Goal: Task Accomplishment & Management: Use online tool/utility

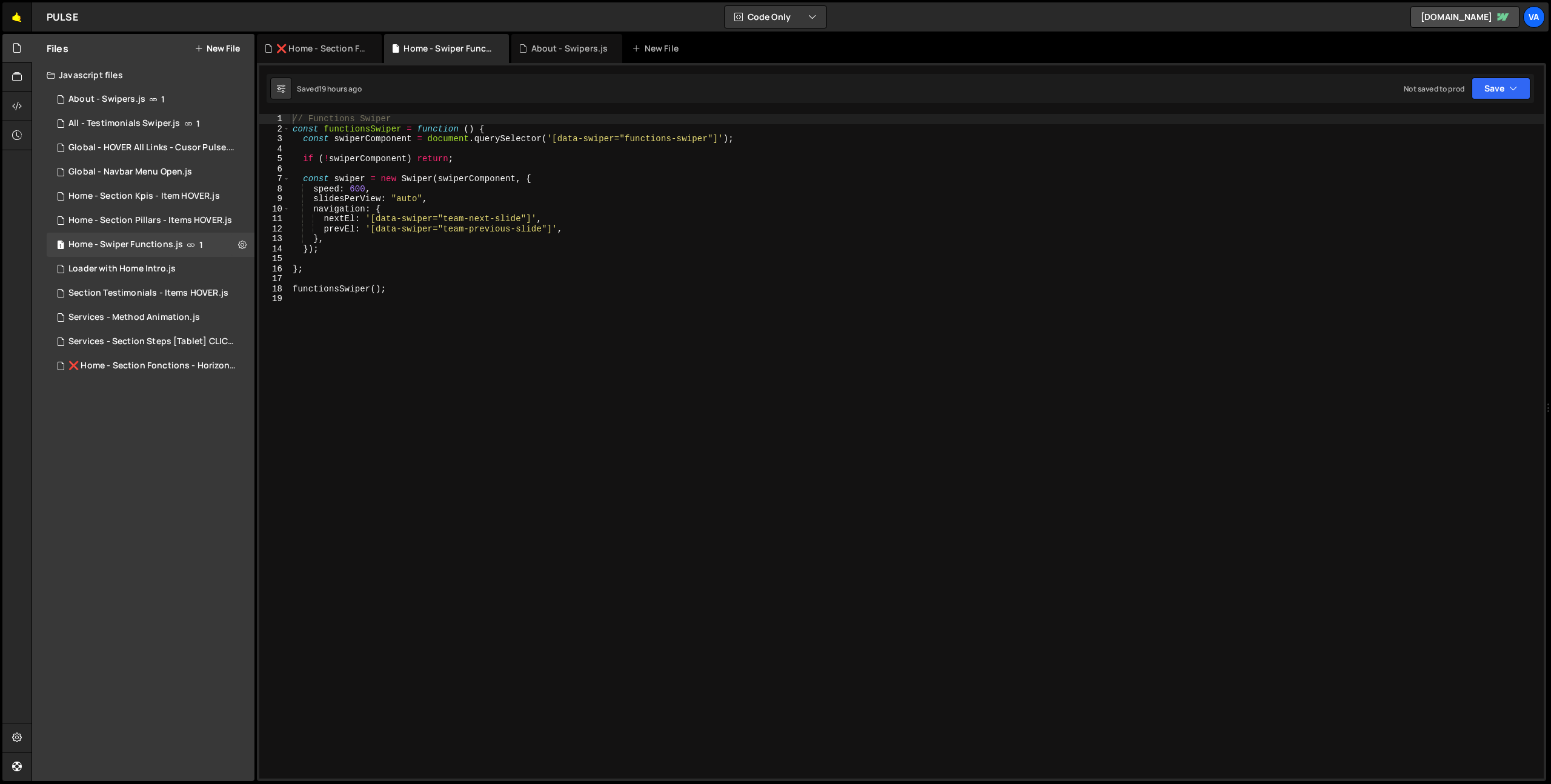
click at [10, 15] on link "🤙" at bounding box center [17, 17] width 30 height 29
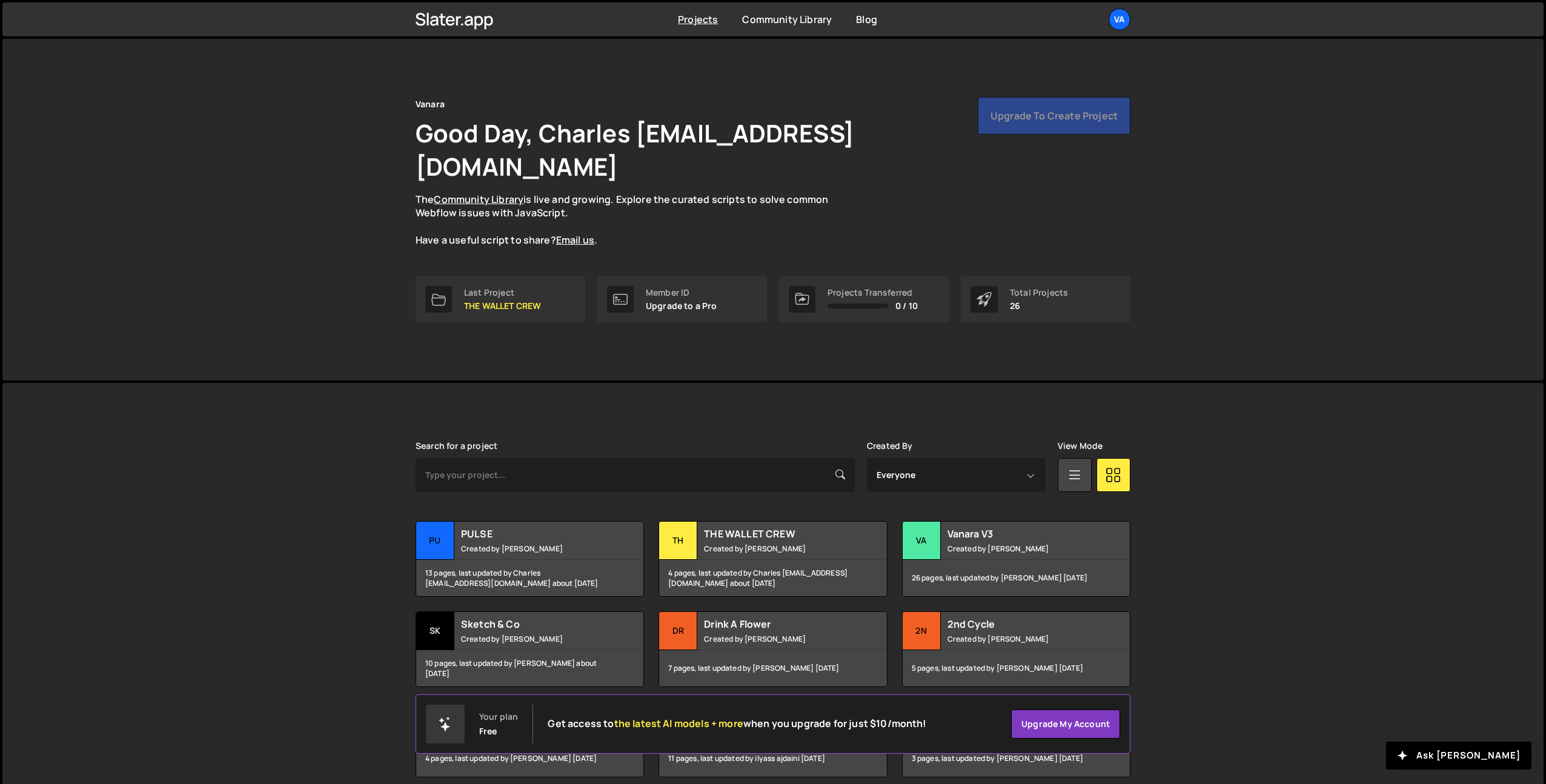
scroll to position [130, 0]
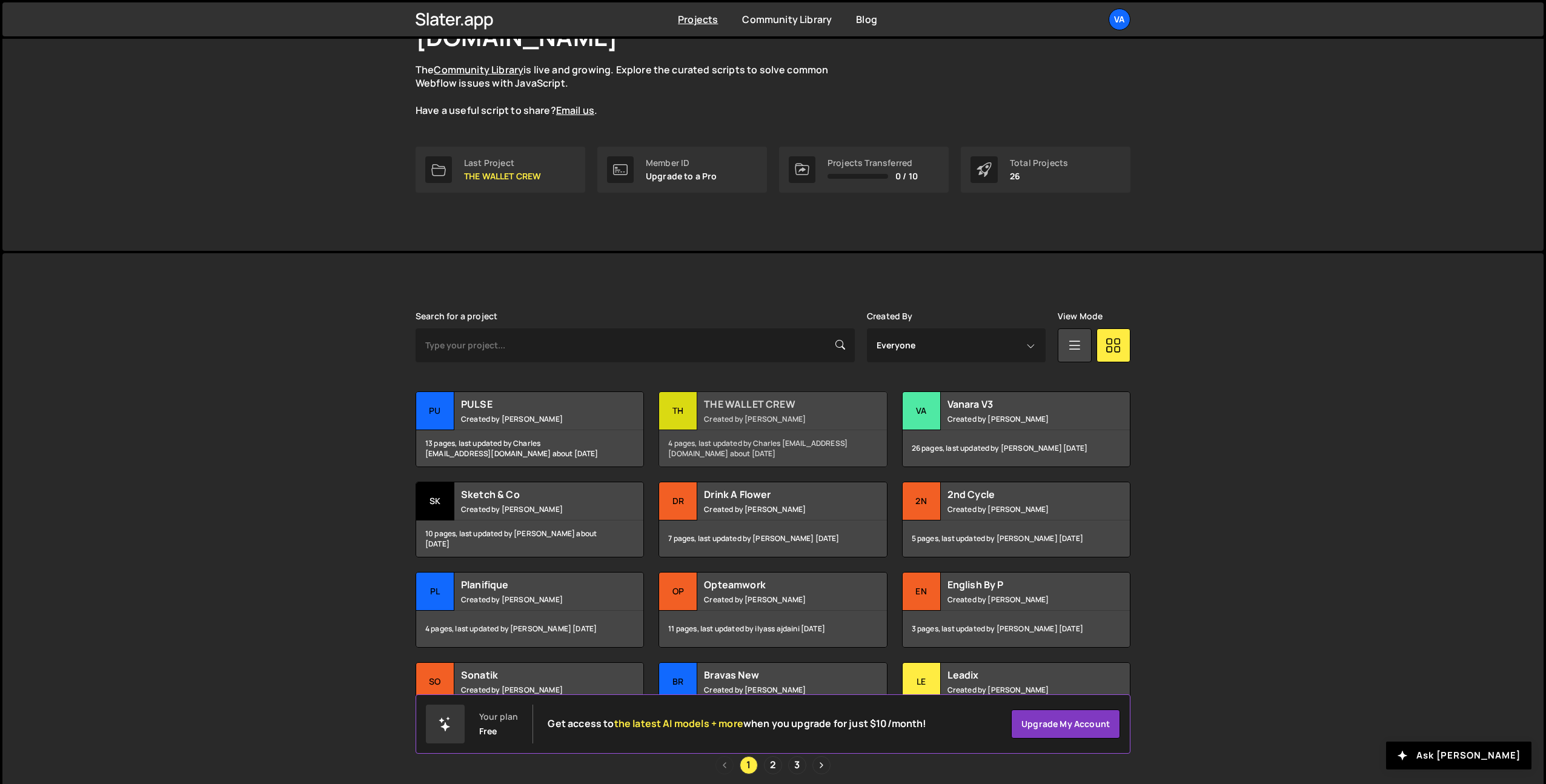
click at [783, 414] on small "Created by Terence Moulin" at bounding box center [776, 419] width 146 height 10
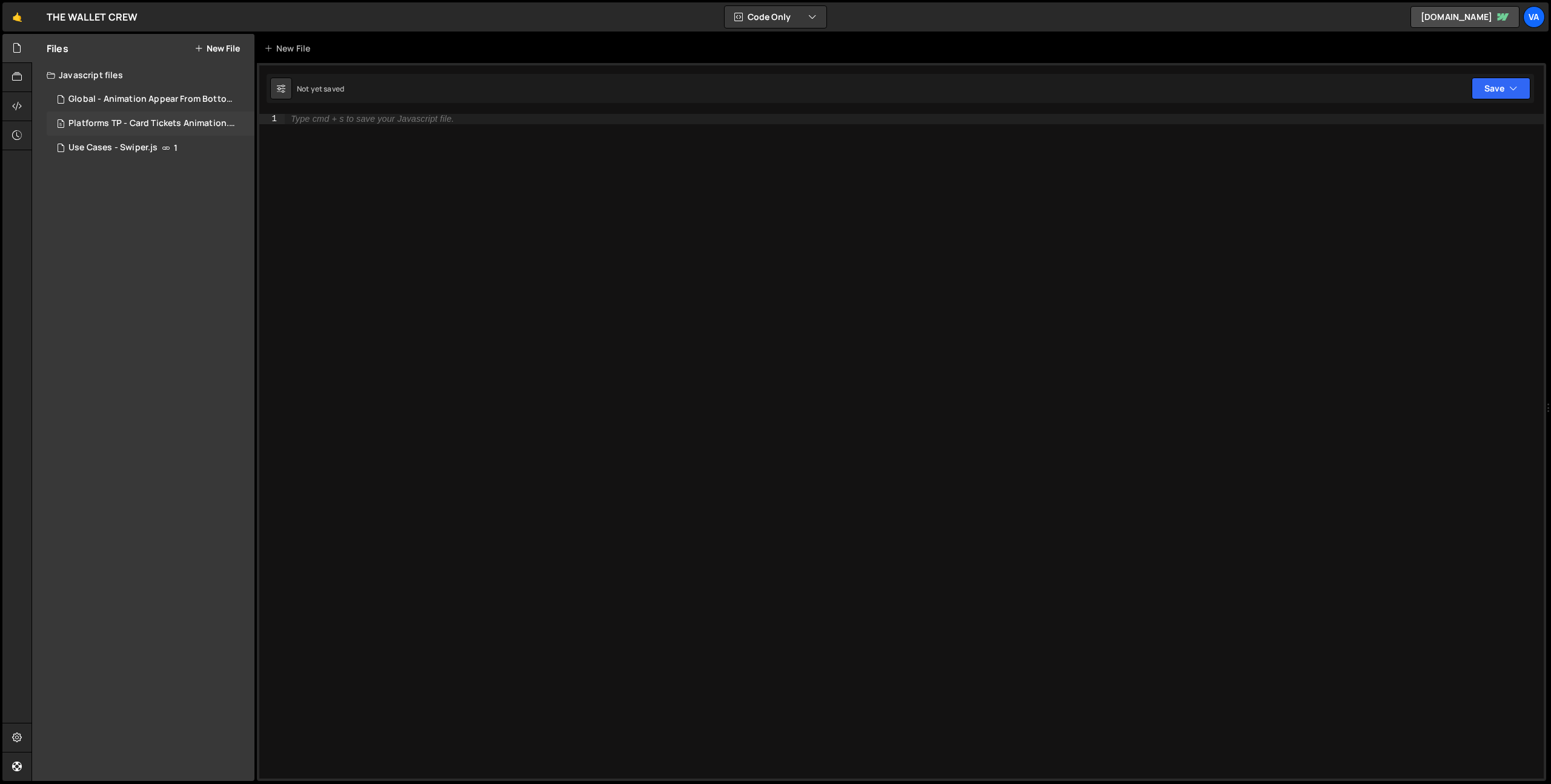
click at [181, 127] on div "Platforms TP - Card Tickets Animation.js" at bounding box center [152, 124] width 167 height 11
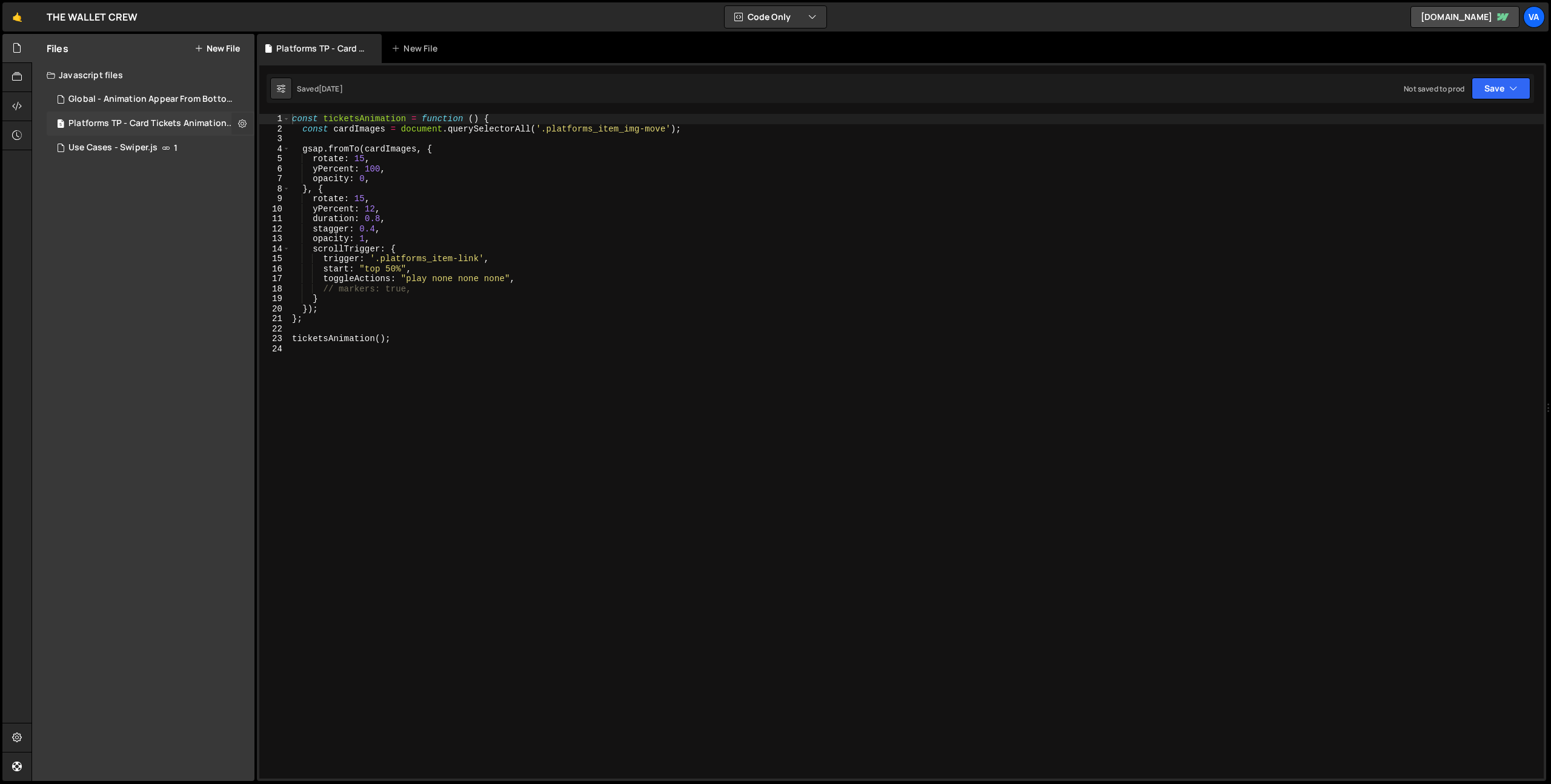
click at [242, 123] on icon at bounding box center [242, 123] width 8 height 11
type input "Platforms TP - Card Tickets Animation"
radio input "true"
checkbox input "true"
click at [311, 145] on button "Edit File Settings" at bounding box center [316, 149] width 119 height 24
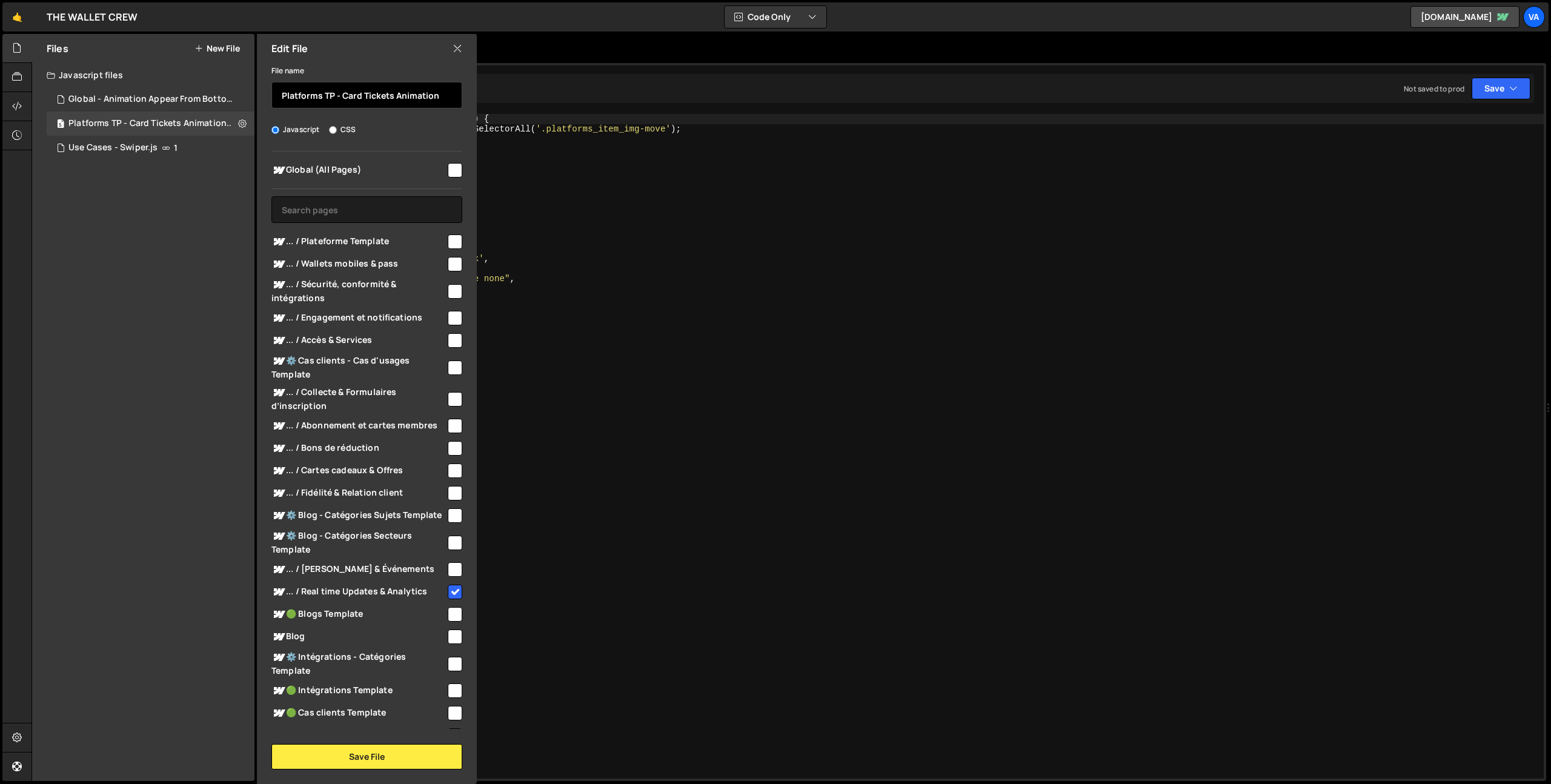
click at [316, 98] on input "Platforms TP - Card Tickets Animation" at bounding box center [367, 95] width 191 height 27
click at [281, 96] on input "Platforms TP - Card Tickets Animation" at bounding box center [367, 95] width 191 height 27
click at [402, 94] on input "Home - Section Platforms TP - Card Tickets Animation" at bounding box center [367, 95] width 191 height 27
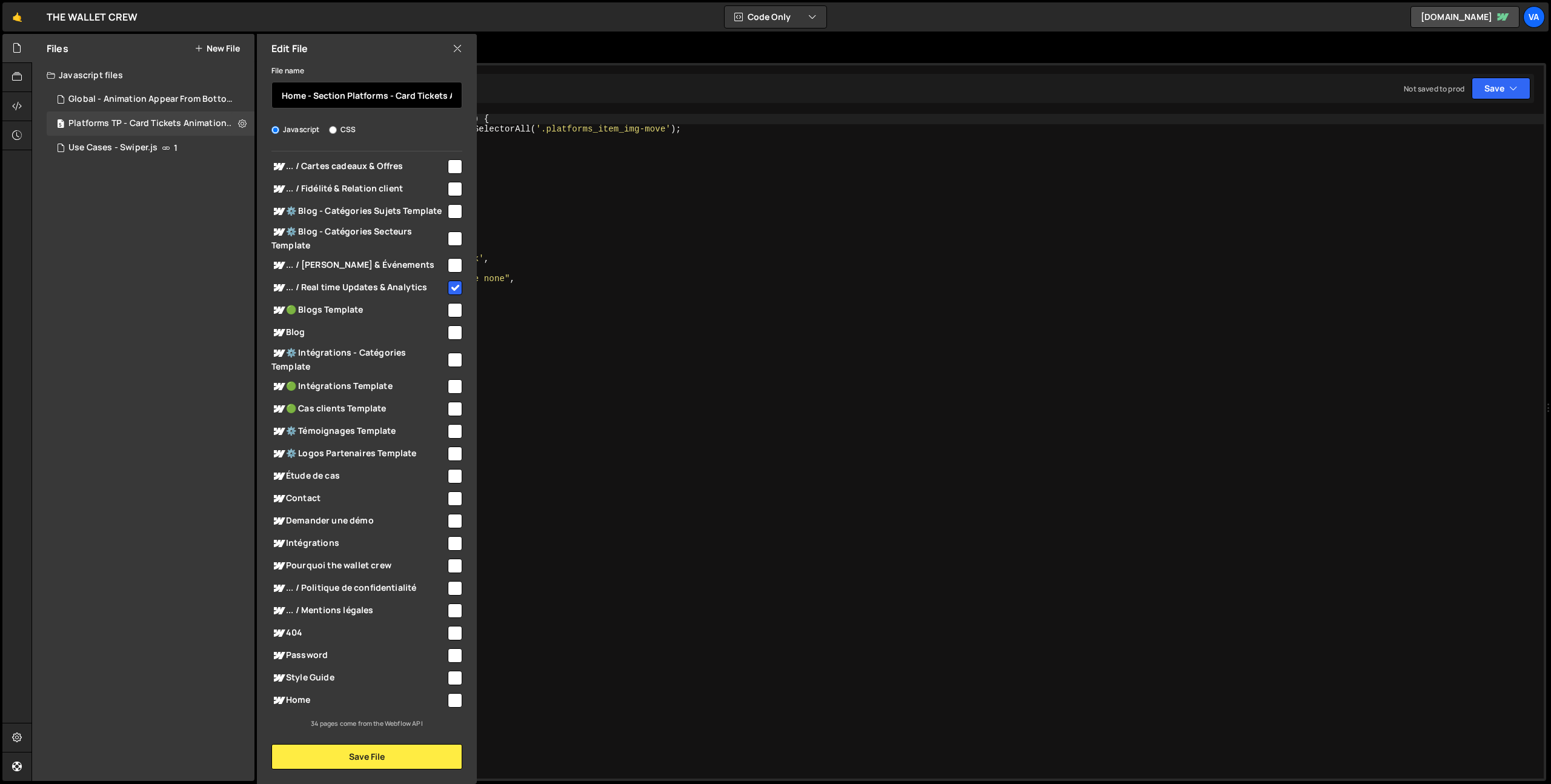
type input "Home - Section Platforms - Card Tickets Animation"
click at [450, 702] on input "checkbox" at bounding box center [455, 700] width 15 height 15
checkbox input "true"
click at [448, 286] on input "checkbox" at bounding box center [455, 288] width 15 height 15
checkbox input "false"
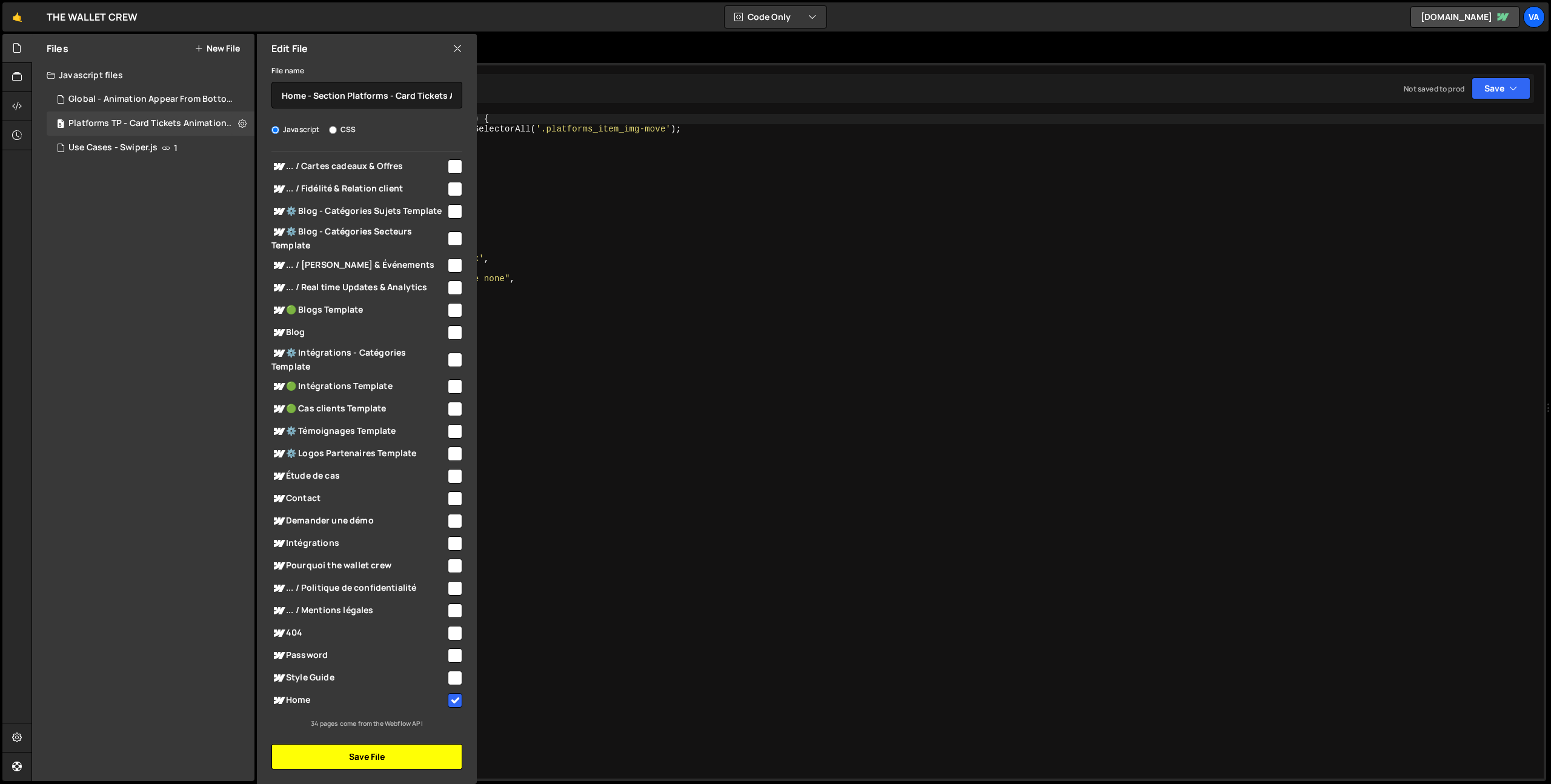
click at [373, 755] on button "Save File" at bounding box center [367, 756] width 191 height 25
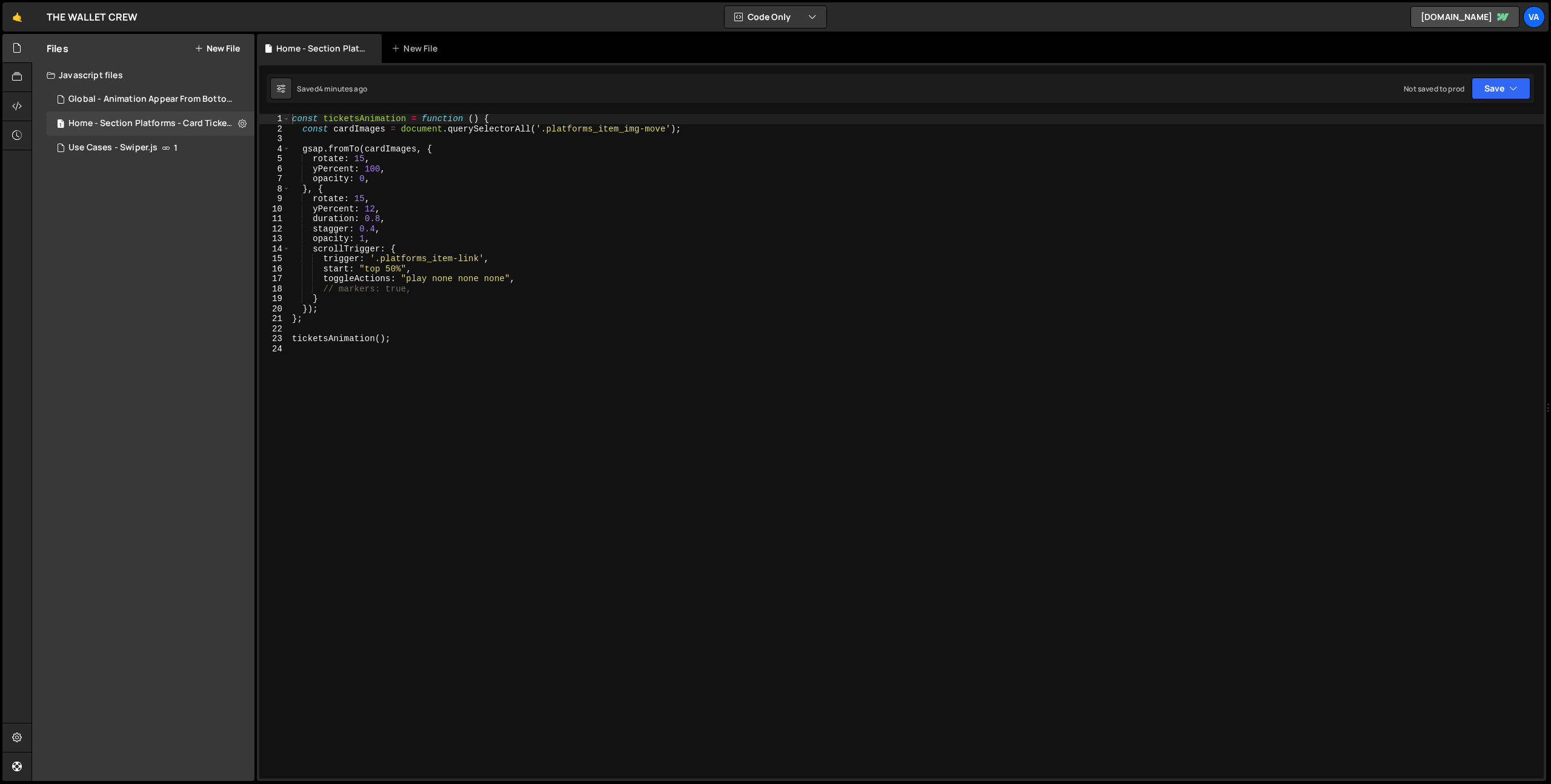
type textarea "ticketsAnimation();"
click at [633, 342] on div "const ticketsAnimation = function ( ) { const cardImages = document . querySele…" at bounding box center [917, 456] width 1254 height 684
click at [242, 124] on icon at bounding box center [242, 123] width 8 height 11
click at [325, 150] on button "Edit File Settings" at bounding box center [316, 149] width 119 height 24
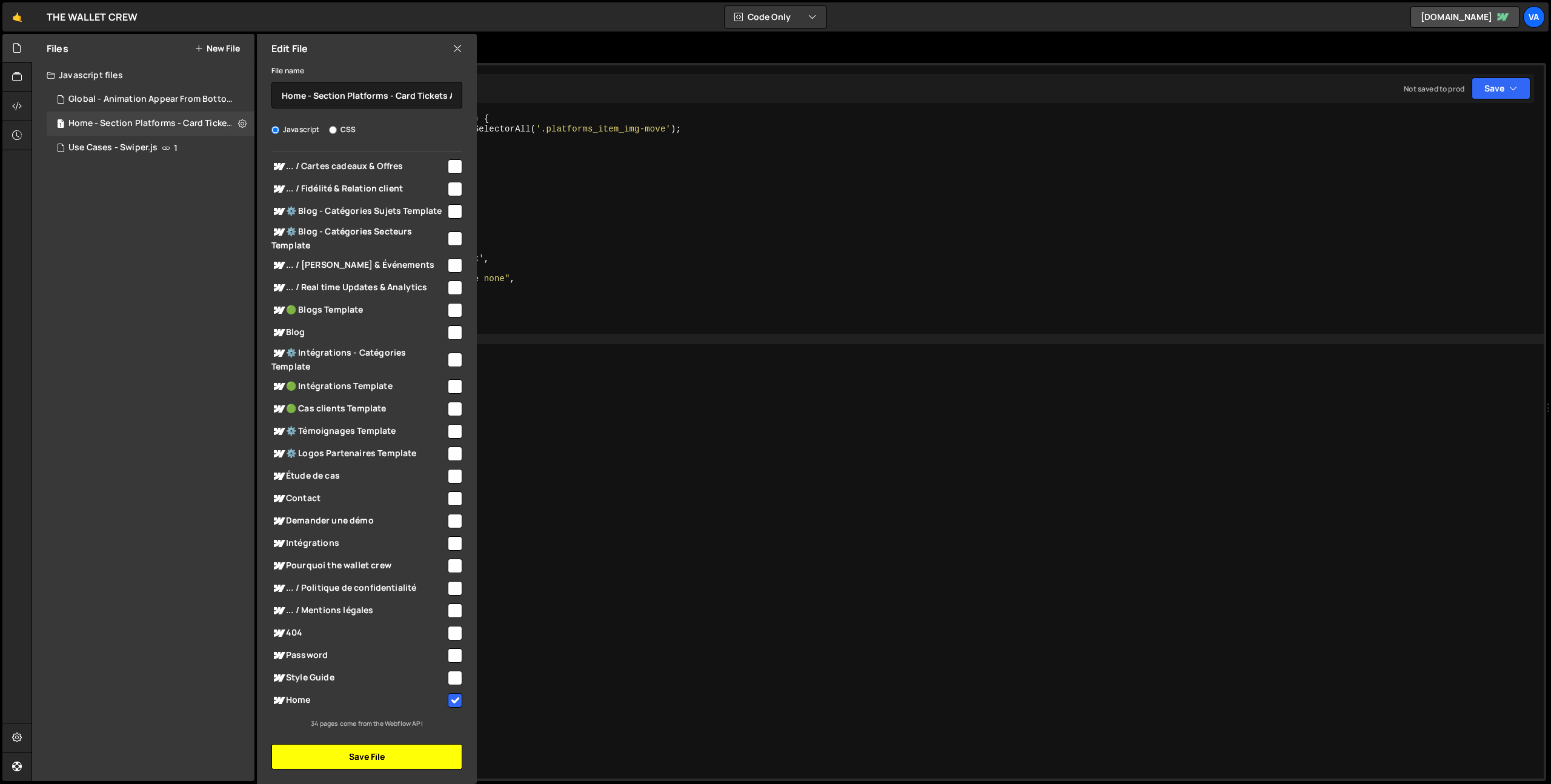
click at [357, 763] on button "Save File" at bounding box center [367, 756] width 191 height 25
